Goal: Find specific page/section: Find specific page/section

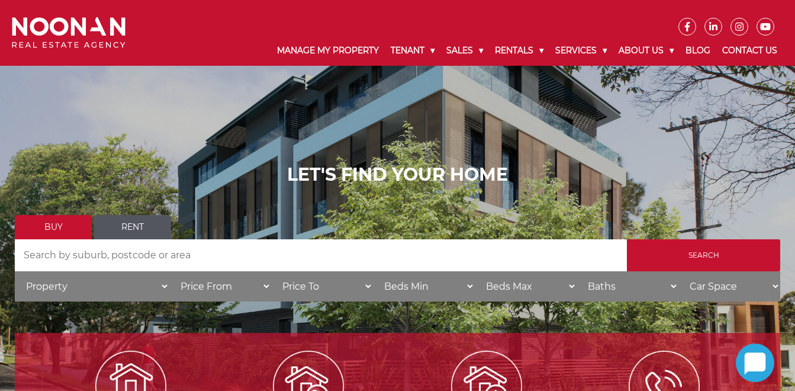
scroll to position [178, 0]
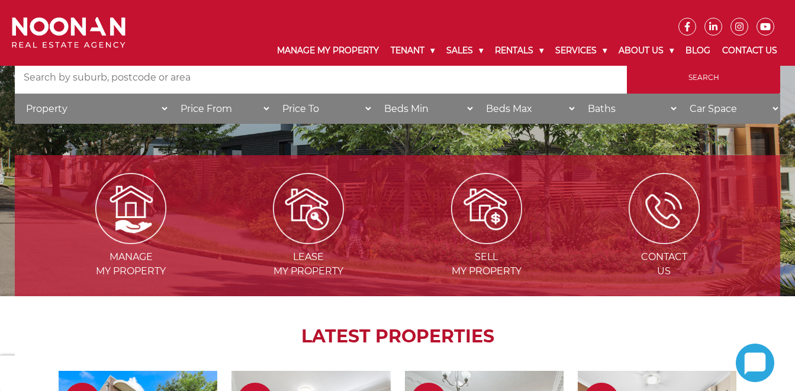
click at [240, 79] on input "Search by Address" at bounding box center [321, 78] width 612 height 32
type input "2223"
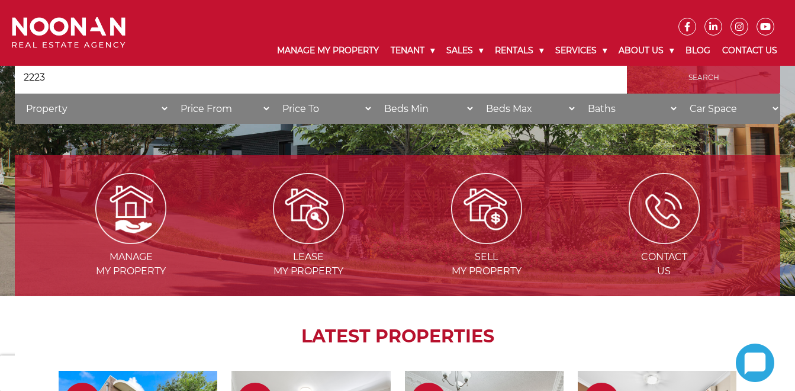
click at [696, 73] on input "Search" at bounding box center [703, 78] width 153 height 32
